Goal: Task Accomplishment & Management: Manage account settings

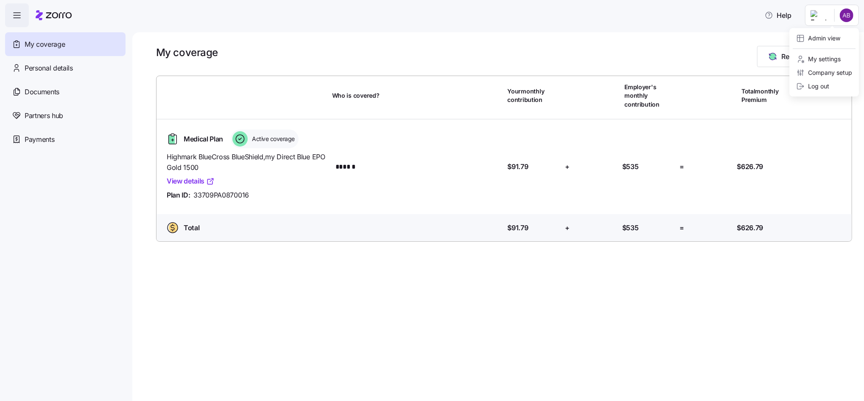
click at [816, 16] on html "Help My coverage Personal details Documents Partners hub Payments My coverage R…" at bounding box center [432, 197] width 864 height 395
click at [818, 39] on div "Admin view" at bounding box center [818, 38] width 44 height 9
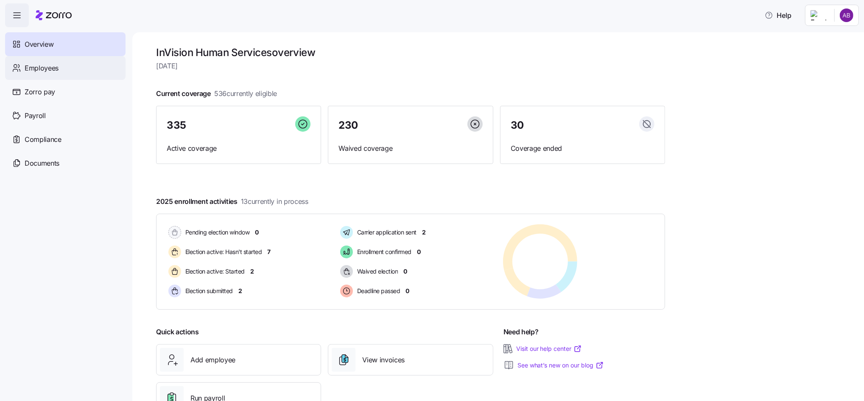
click at [39, 69] on span "Employees" at bounding box center [42, 68] width 34 height 11
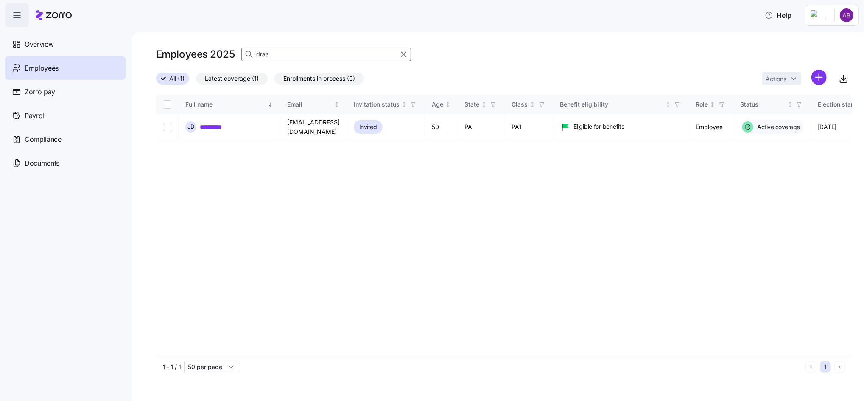
drag, startPoint x: 281, startPoint y: 55, endPoint x: 247, endPoint y: 55, distance: 33.5
click at [247, 55] on div "draa" at bounding box center [326, 55] width 170 height 14
type input "[PERSON_NAME]"
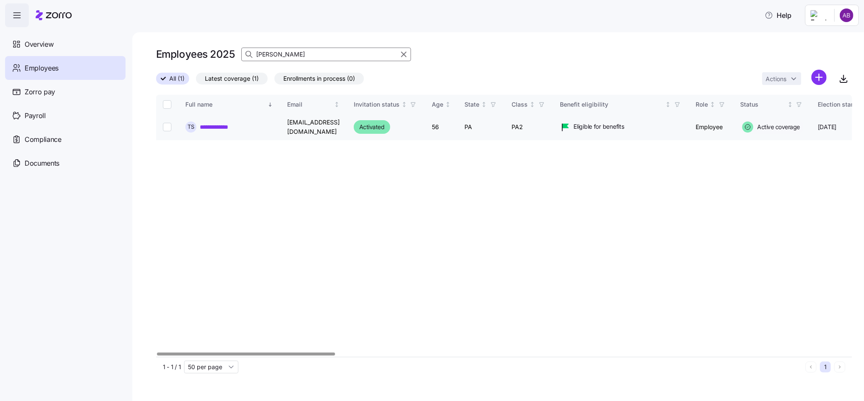
click at [216, 129] on link "**********" at bounding box center [221, 127] width 42 height 8
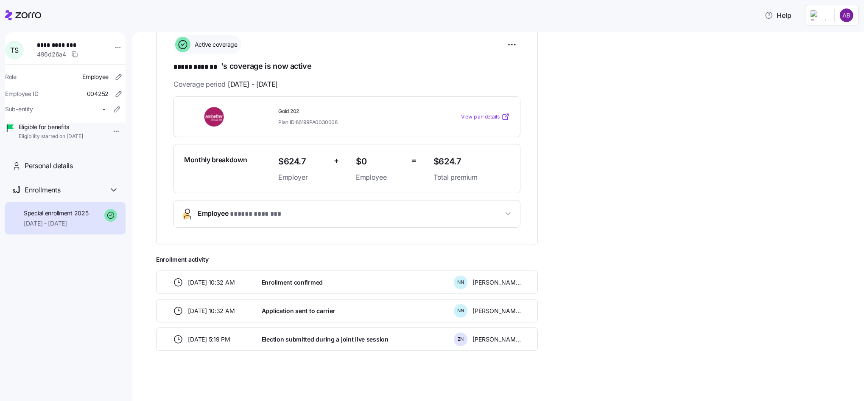
scroll to position [70, 0]
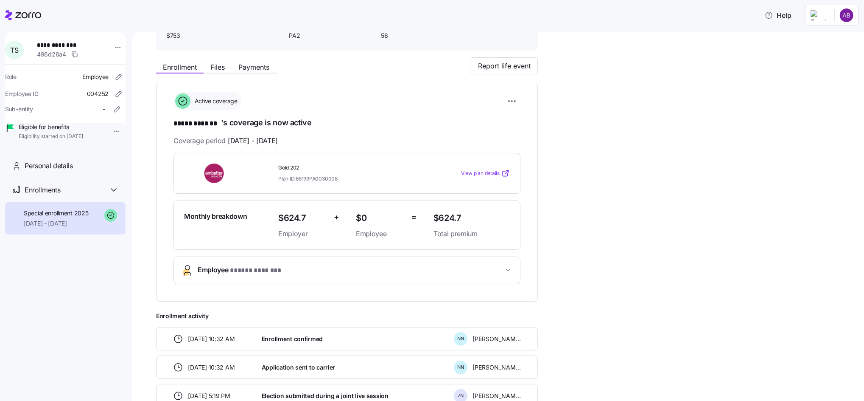
click at [482, 175] on span "View plan details" at bounding box center [480, 173] width 39 height 8
click at [16, 14] on icon at bounding box center [23, 15] width 36 height 10
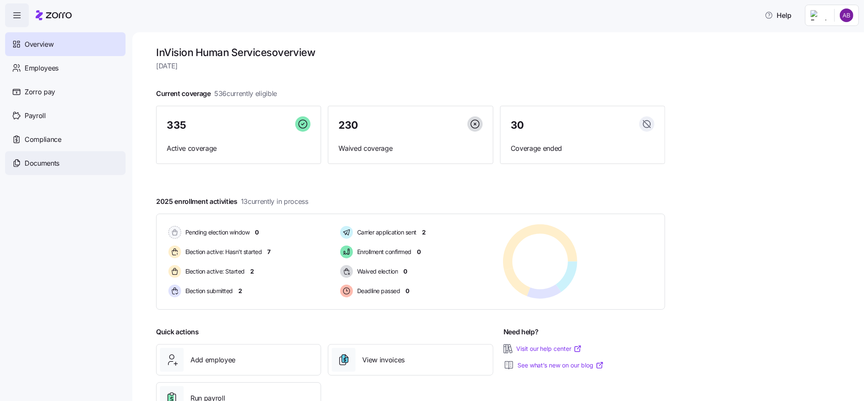
click at [41, 165] on span "Documents" at bounding box center [42, 163] width 35 height 11
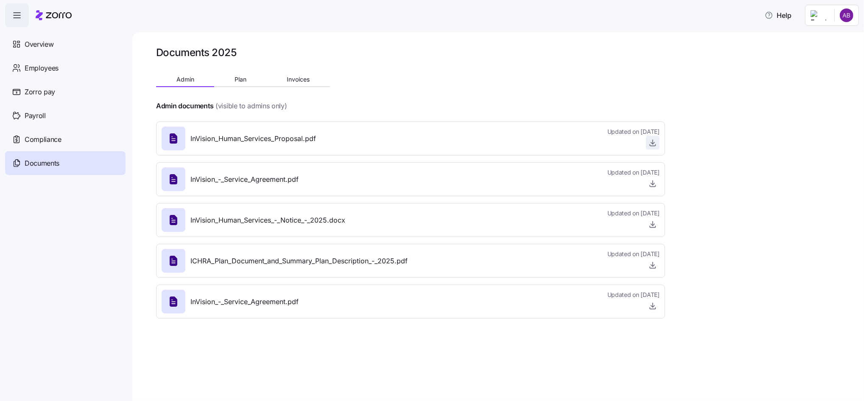
click at [651, 144] on icon "button" at bounding box center [653, 142] width 8 height 8
click at [650, 227] on icon "button" at bounding box center [653, 224] width 8 height 8
click at [651, 182] on icon "button" at bounding box center [653, 183] width 8 height 8
click at [654, 224] on icon "button" at bounding box center [653, 224] width 8 height 8
